Goal: Transaction & Acquisition: Download file/media

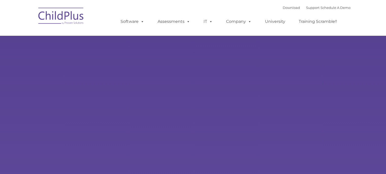
type input ""
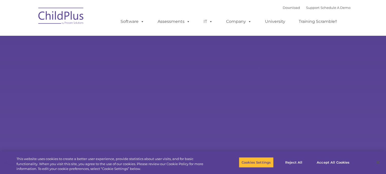
select select "MEDIUM"
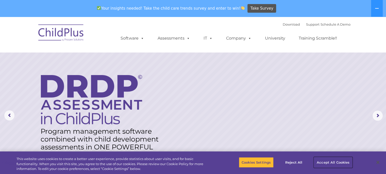
click at [320, 163] on button "Accept All Cookies" at bounding box center [333, 162] width 38 height 11
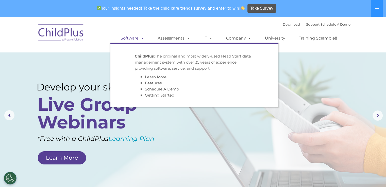
click at [131, 39] on link "Software" at bounding box center [133, 38] width 34 height 10
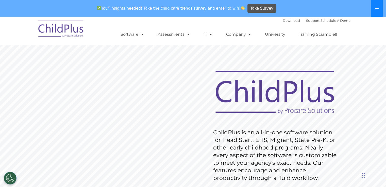
click at [375, 8] on icon at bounding box center [377, 8] width 4 height 1
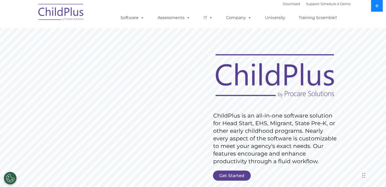
click at [375, 8] on button at bounding box center [377, 6] width 12 height 12
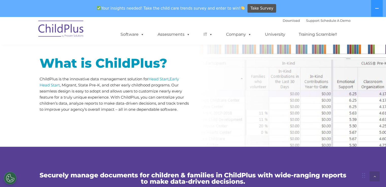
scroll to position [248, 0]
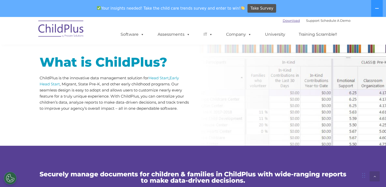
click at [287, 22] on link "Download" at bounding box center [291, 21] width 17 height 4
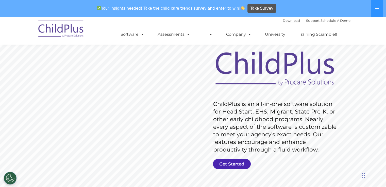
scroll to position [0, 0]
